Goal: Task Accomplishment & Management: Use online tool/utility

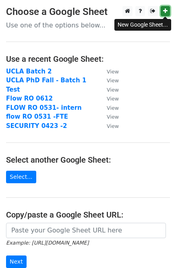
click at [165, 12] on icon at bounding box center [166, 11] width 4 height 6
click at [163, 11] on link at bounding box center [165, 11] width 9 height 10
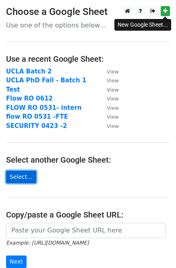
click at [20, 178] on link "Select..." at bounding box center [21, 177] width 30 height 13
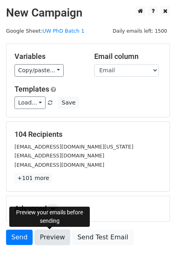
click at [47, 237] on link "Preview" at bounding box center [53, 237] width 36 height 15
click at [48, 243] on link "Preview" at bounding box center [53, 237] width 36 height 15
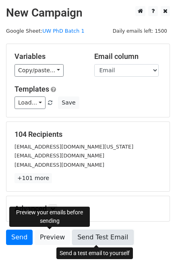
click at [109, 236] on link "Send Test Email" at bounding box center [102, 237] width 61 height 15
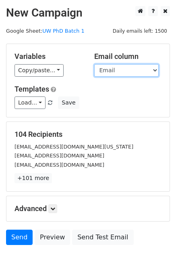
click at [105, 71] on select "Name Email" at bounding box center [126, 70] width 65 height 13
click at [94, 64] on select "Name Email" at bounding box center [126, 70] width 65 height 13
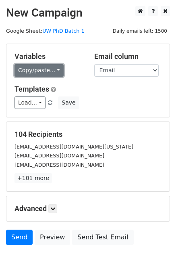
click at [32, 73] on link "Copy/paste..." at bounding box center [39, 70] width 49 height 13
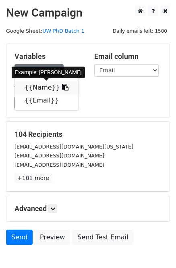
click at [40, 87] on link "{{Name}}" at bounding box center [47, 87] width 64 height 13
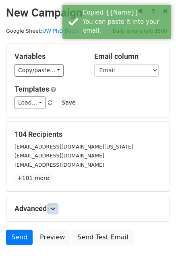
click at [53, 210] on icon at bounding box center [52, 208] width 5 height 5
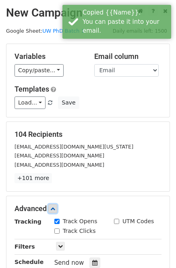
scroll to position [124, 0]
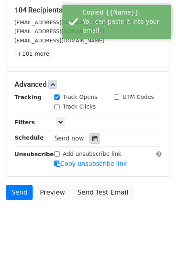
click at [90, 141] on div at bounding box center [95, 138] width 11 height 10
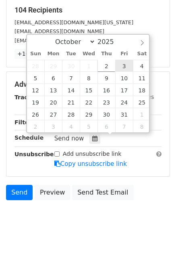
type input "[DATE] 12:00"
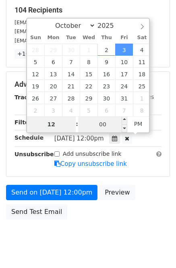
scroll to position [111, 0]
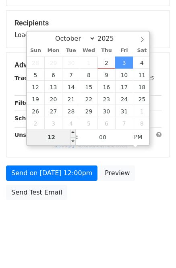
click at [58, 136] on input "12" at bounding box center [51, 137] width 49 height 16
drag, startPoint x: 57, startPoint y: 136, endPoint x: 46, endPoint y: 137, distance: 11.3
click at [46, 137] on input "12" at bounding box center [51, 137] width 49 height 16
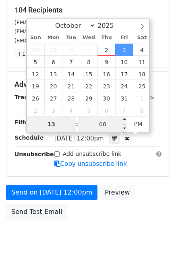
type input "13"
type input "[DATE] 13:00"
click at [97, 122] on input "00" at bounding box center [102, 124] width 49 height 16
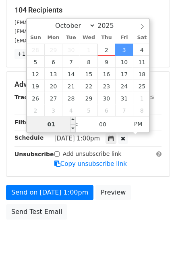
click at [55, 124] on input "01" at bounding box center [51, 124] width 49 height 16
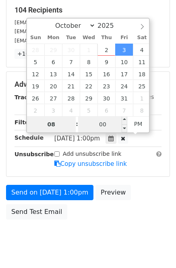
type input "08"
click at [100, 122] on input "00" at bounding box center [102, 124] width 49 height 16
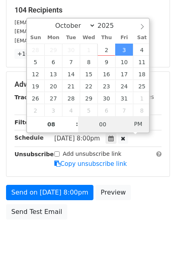
type input "[DATE] 08:00"
click at [136, 122] on span "PM" at bounding box center [139, 124] width 22 height 16
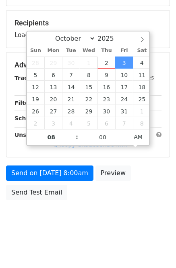
click at [138, 201] on div "Send on [DATE] 8:00am Preview Send Test Email" at bounding box center [88, 185] width 176 height 39
